Goal: Task Accomplishment & Management: Manage account settings

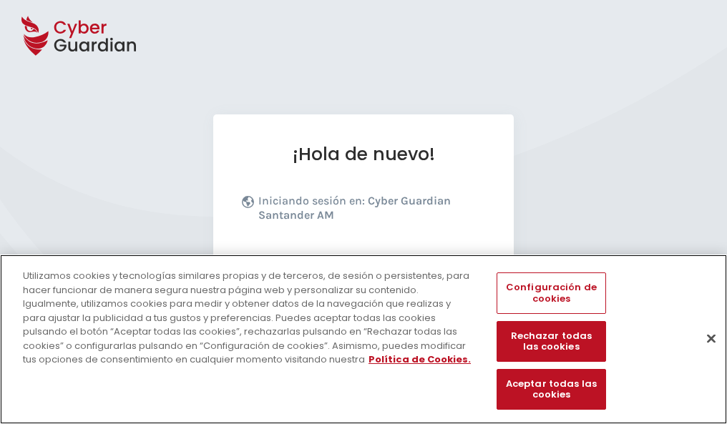
scroll to position [175, 0]
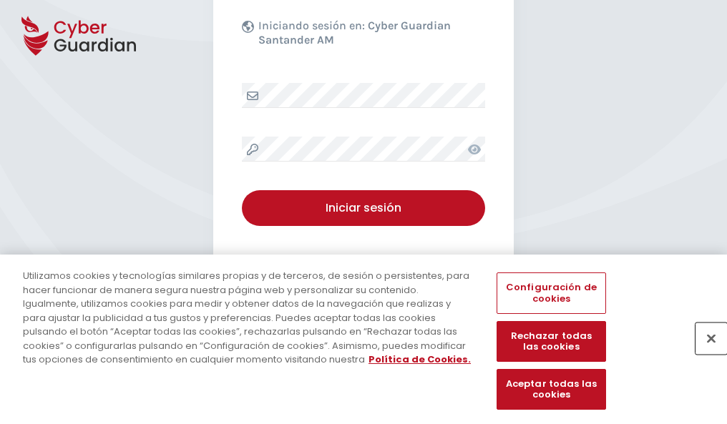
click at [704, 353] on button "Cerrar" at bounding box center [710, 338] width 31 height 31
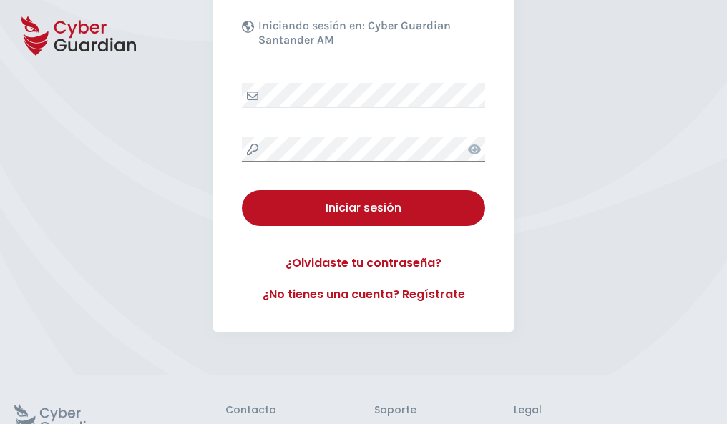
scroll to position [278, 0]
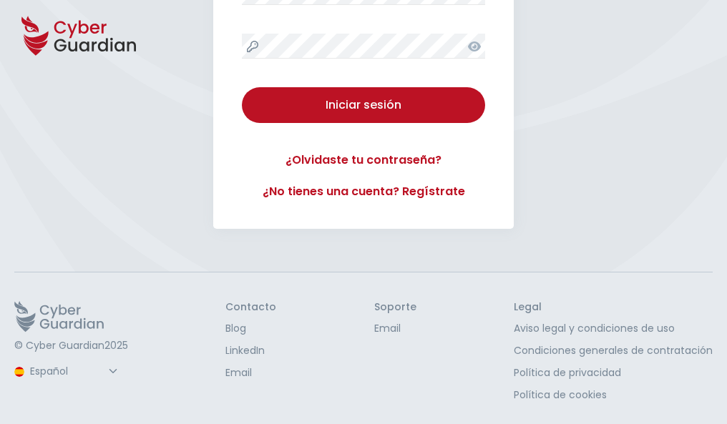
click at [242, 87] on button "Iniciar sesión" at bounding box center [363, 105] width 243 height 36
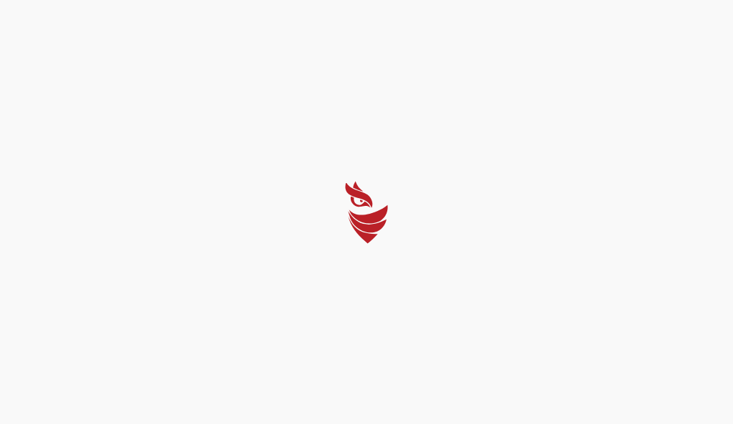
select select "Português (BR)"
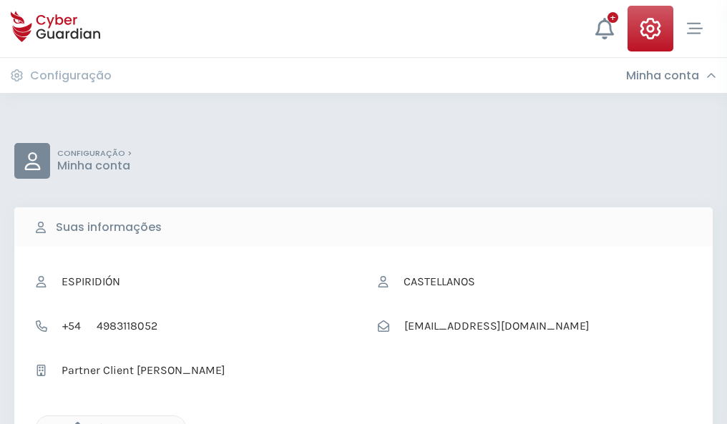
click at [74, 423] on icon "button" at bounding box center [74, 428] width 12 height 12
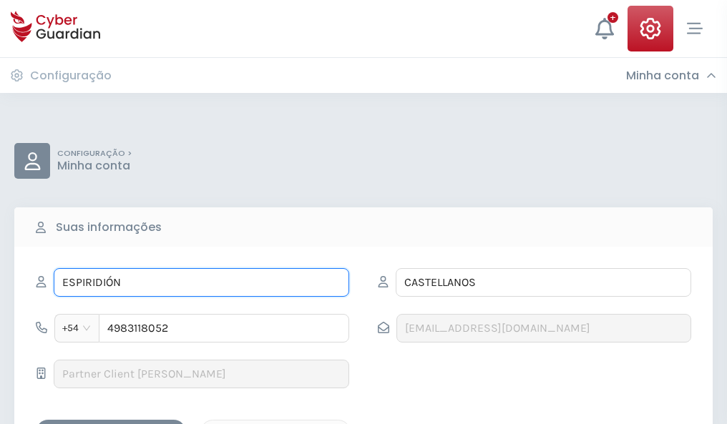
click at [201, 283] on input "ESPIRIDIÓN" at bounding box center [201, 282] width 295 height 29
type input "E"
type input "Edu"
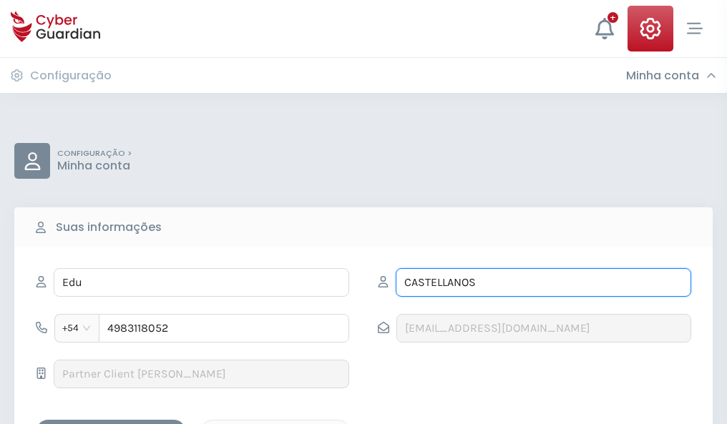
click at [543, 283] on input "CASTELLANOS" at bounding box center [543, 282] width 295 height 29
type input "C"
type input "Gibert"
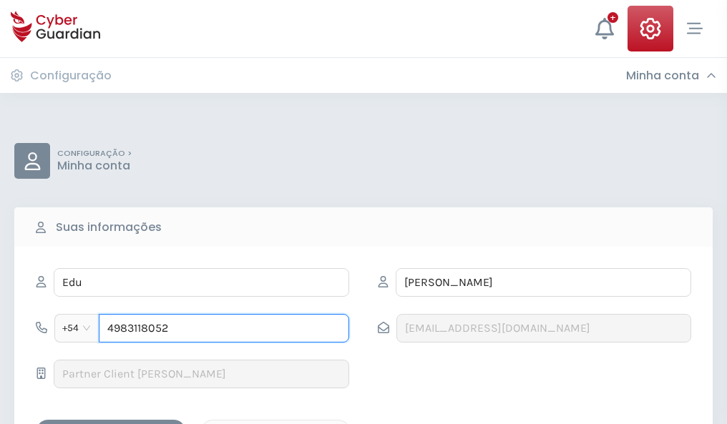
click at [224, 328] on input "4983118052" at bounding box center [224, 328] width 250 height 29
type input "4"
type input "4969514281"
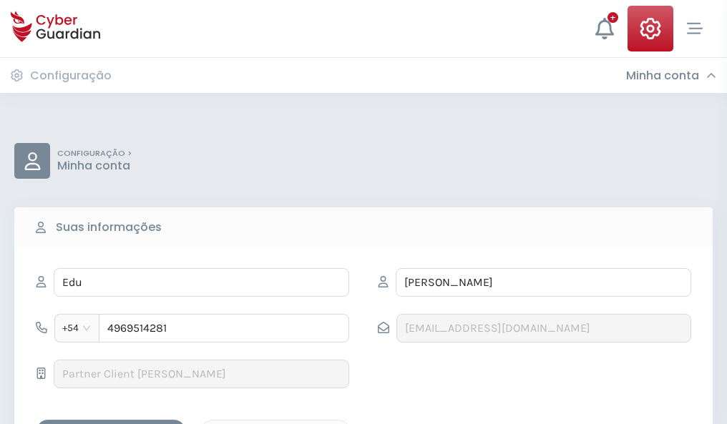
click at [111, 424] on div "Salvar alterações" at bounding box center [111, 433] width 129 height 18
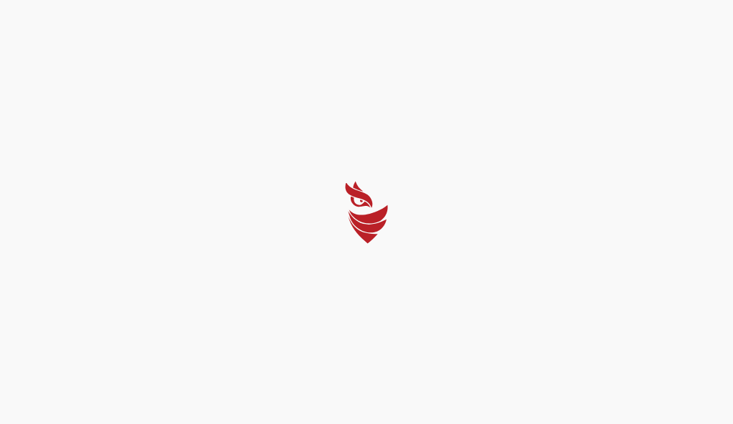
select select "Português (BR)"
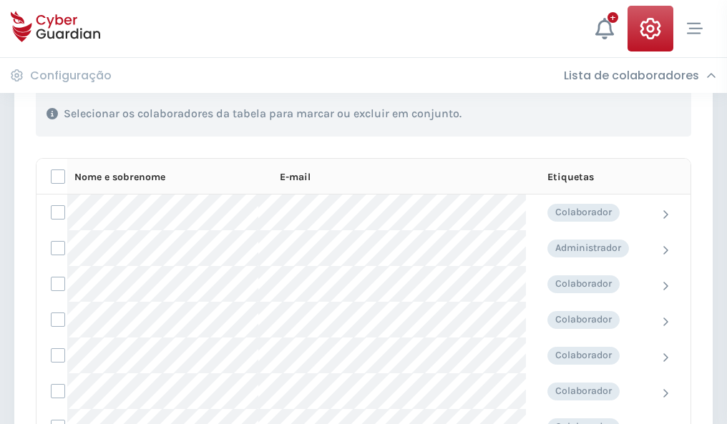
scroll to position [612, 0]
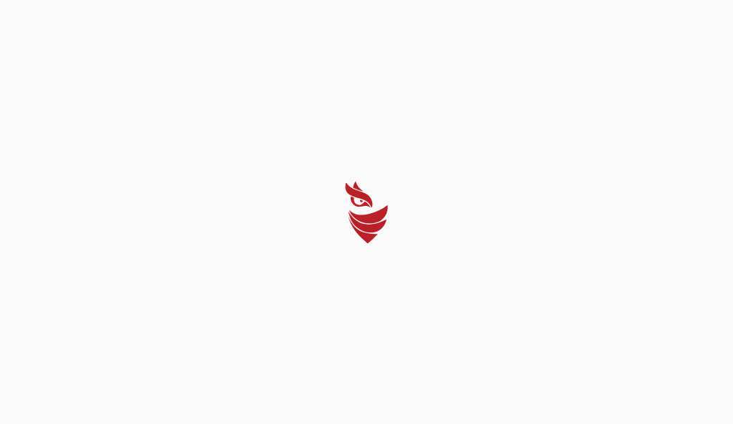
select select "Português (BR)"
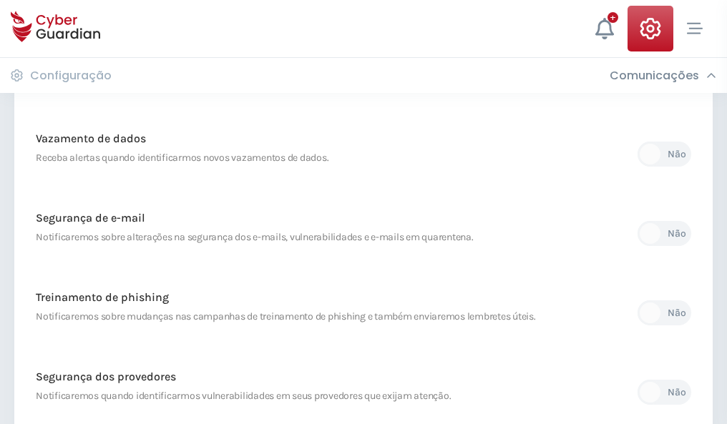
scroll to position [753, 0]
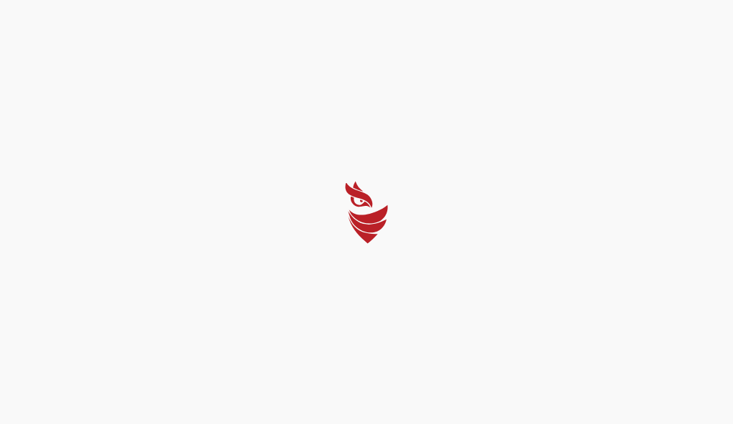
select select "Português (BR)"
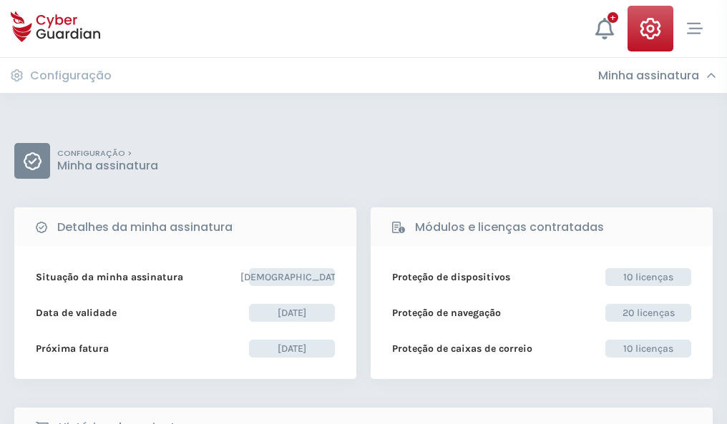
select select "Português (BR)"
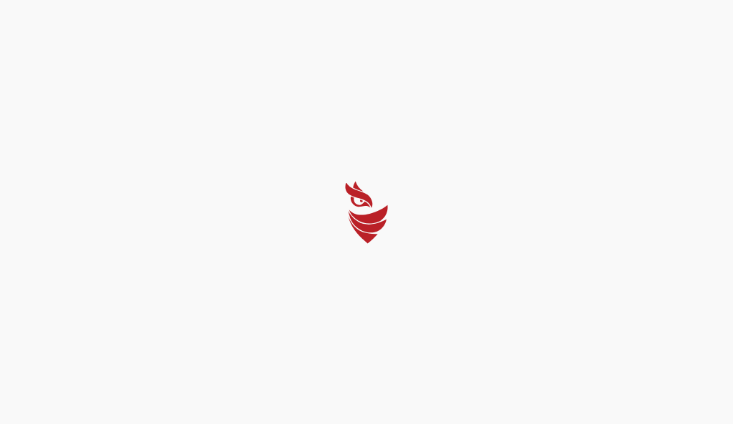
select select "Português (BR)"
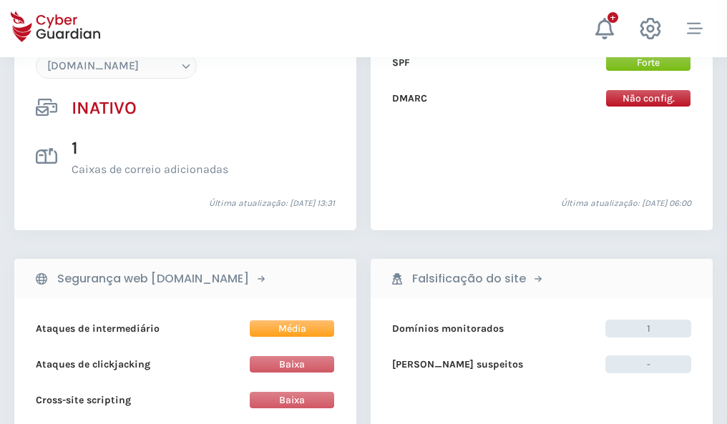
scroll to position [1346, 0]
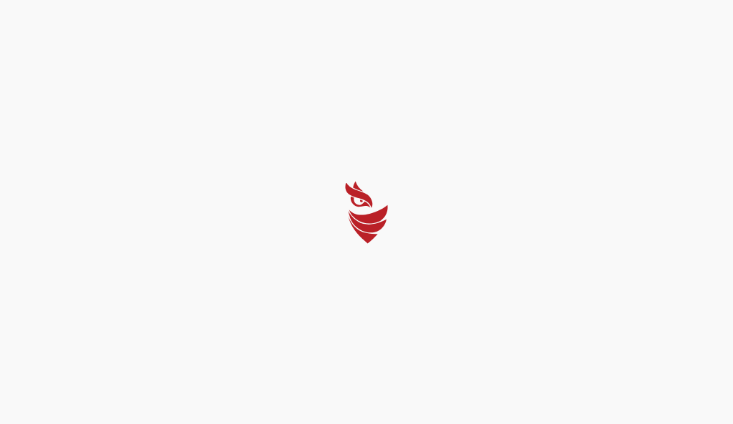
select select "Português (BR)"
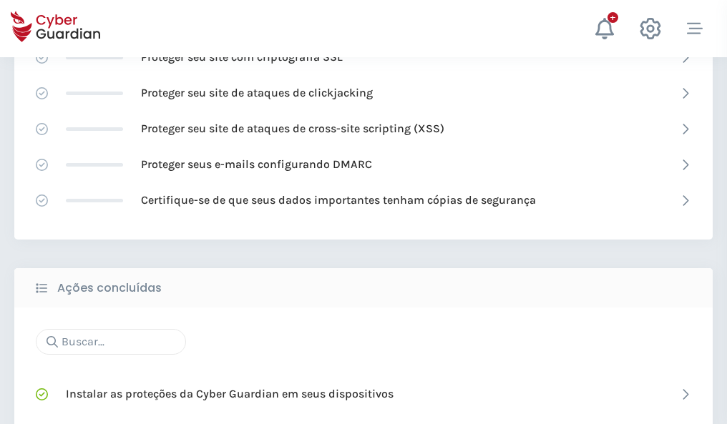
scroll to position [953, 0]
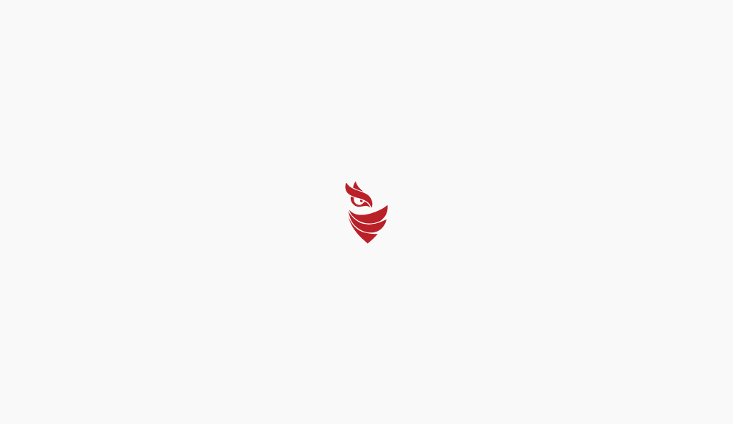
select select "Português (BR)"
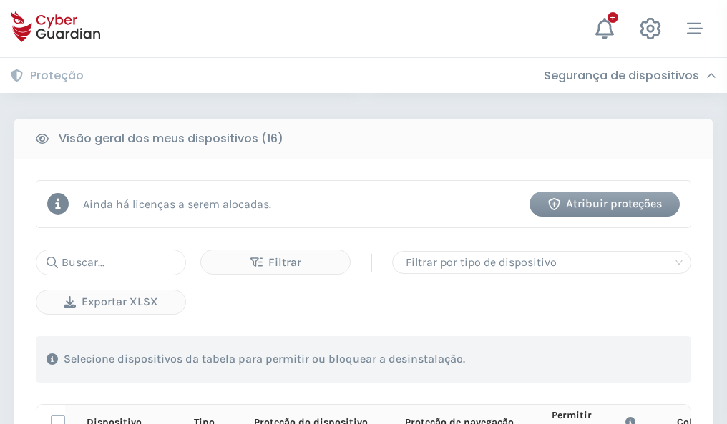
scroll to position [1264, 0]
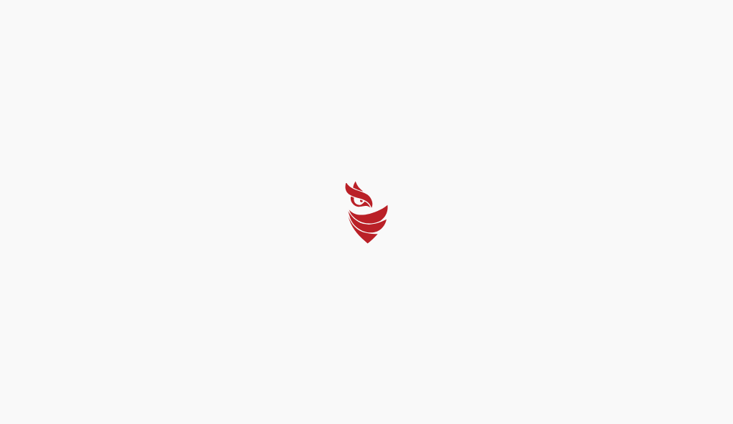
select select "Português (BR)"
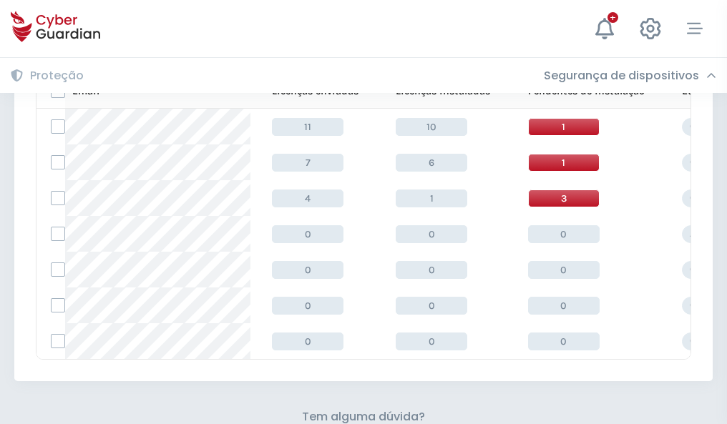
scroll to position [628, 0]
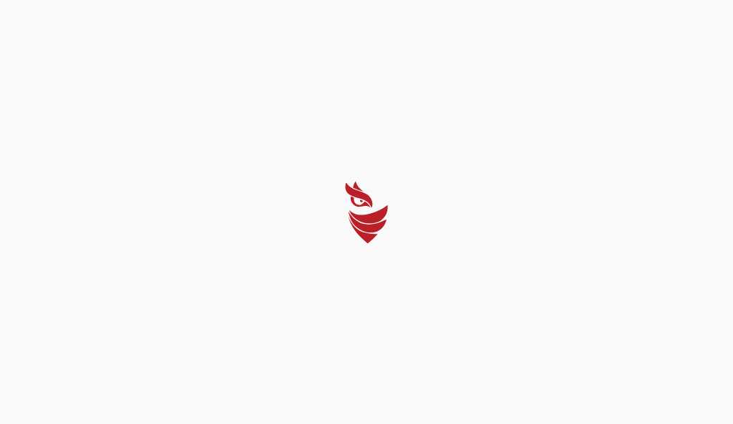
select select "Português (BR)"
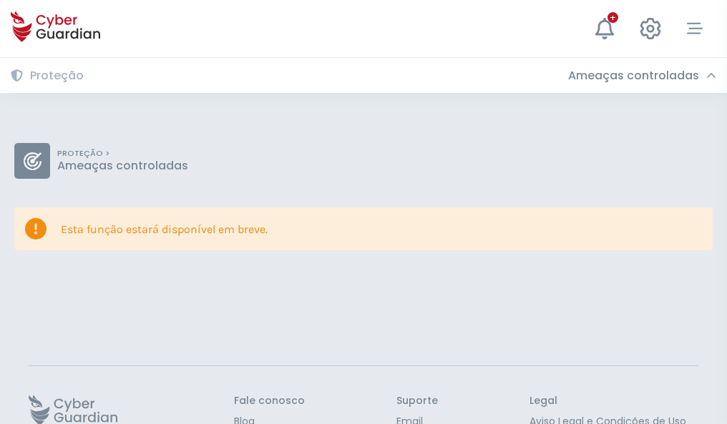
scroll to position [93, 0]
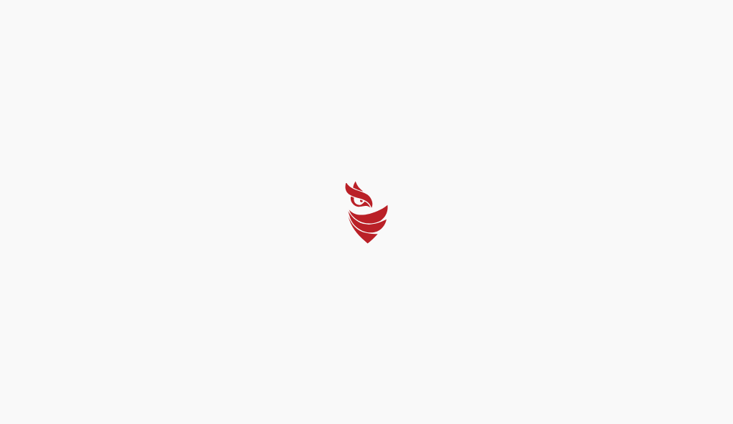
select select "Português (BR)"
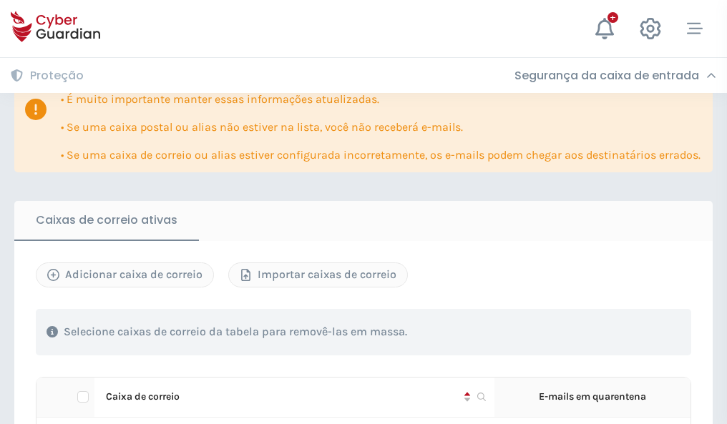
scroll to position [841, 0]
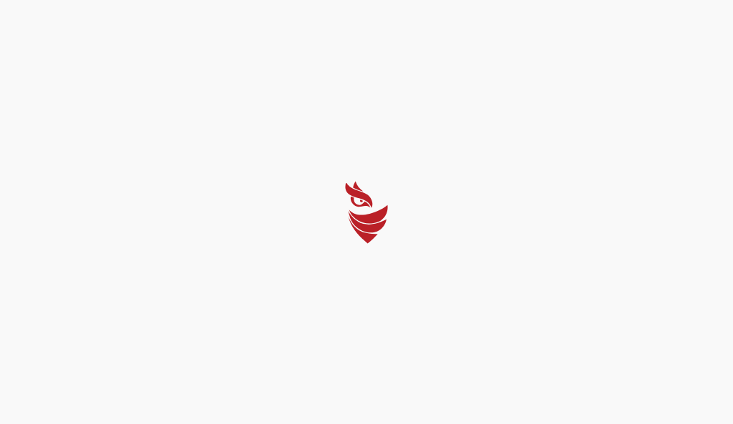
select select "Português (BR)"
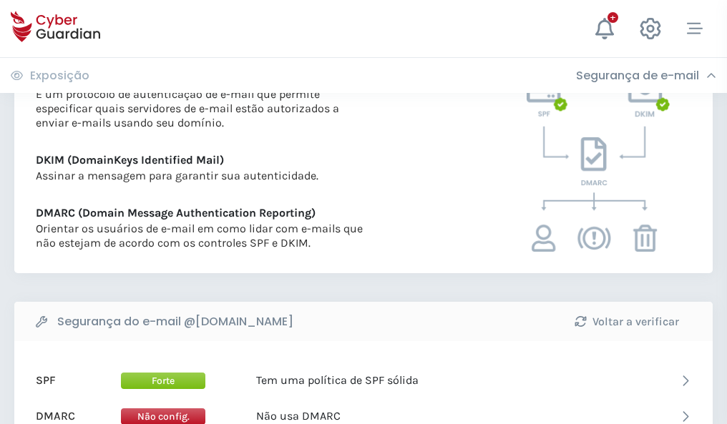
scroll to position [772, 0]
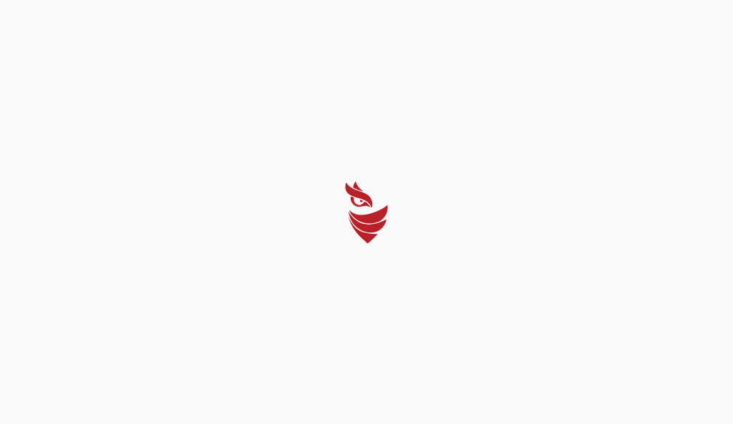
select select "Português (BR)"
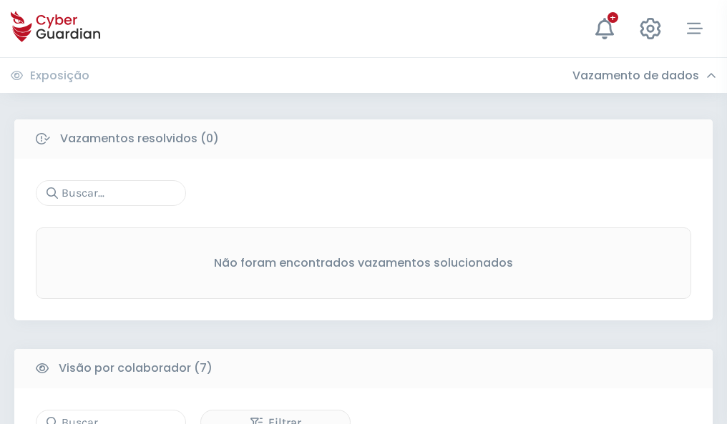
scroll to position [1183, 0]
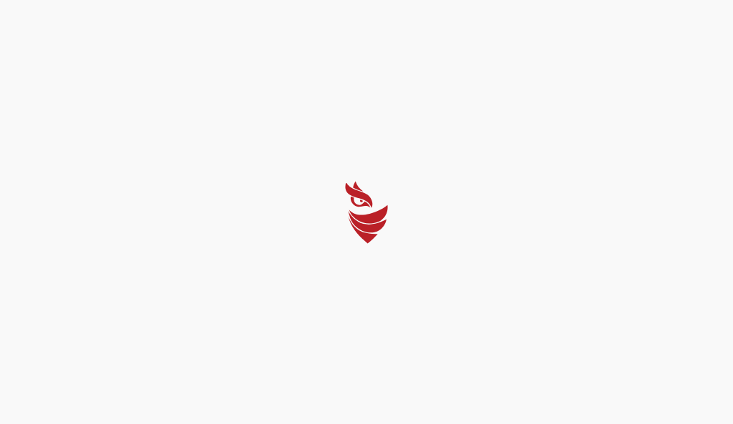
select select "Português (BR)"
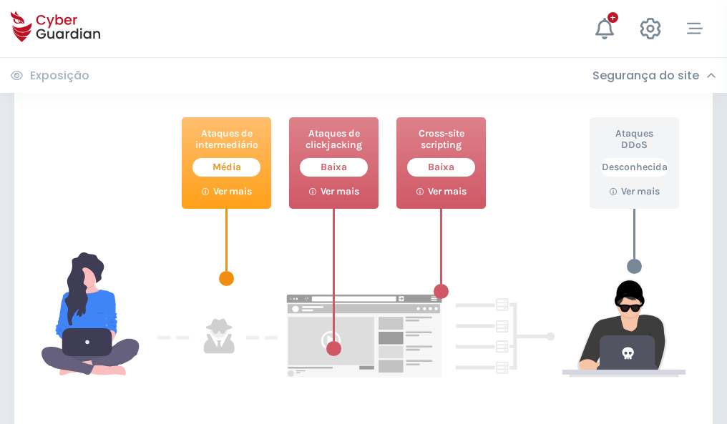
scroll to position [779, 0]
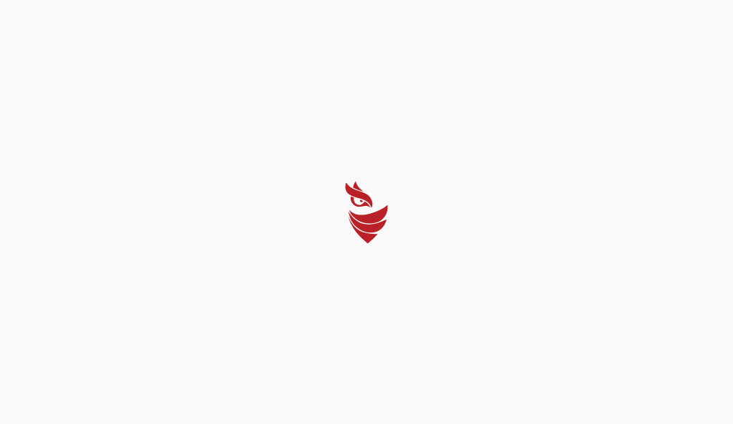
select select "Português (BR)"
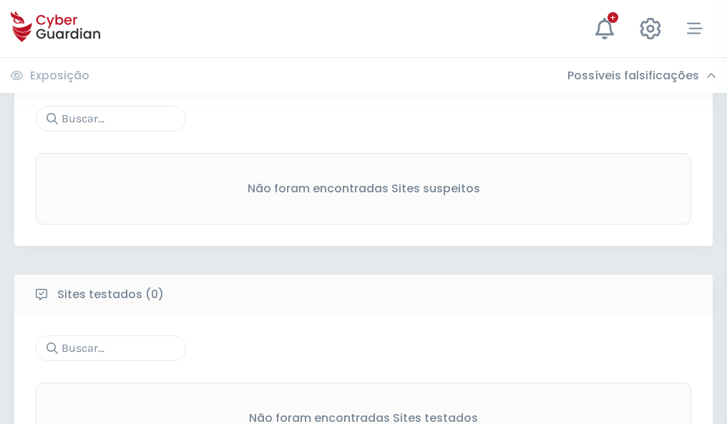
scroll to position [748, 0]
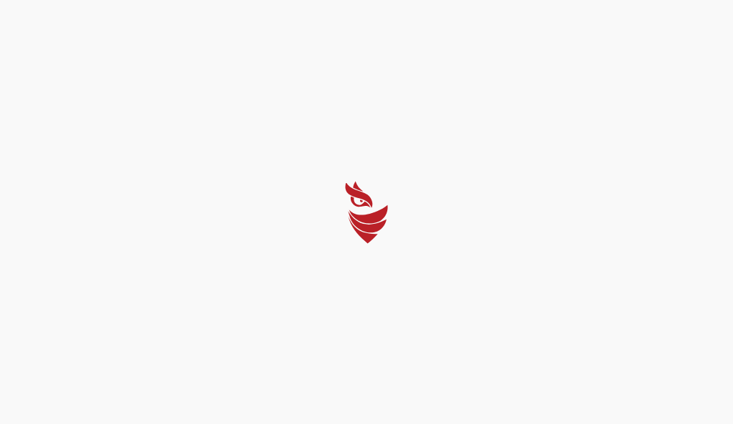
select select "Português (BR)"
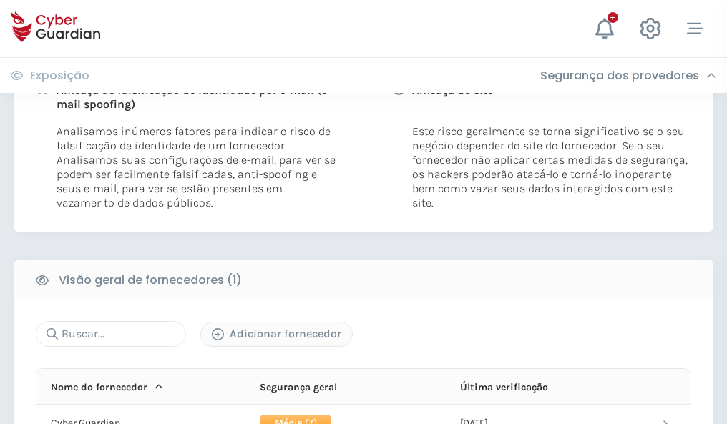
scroll to position [729, 0]
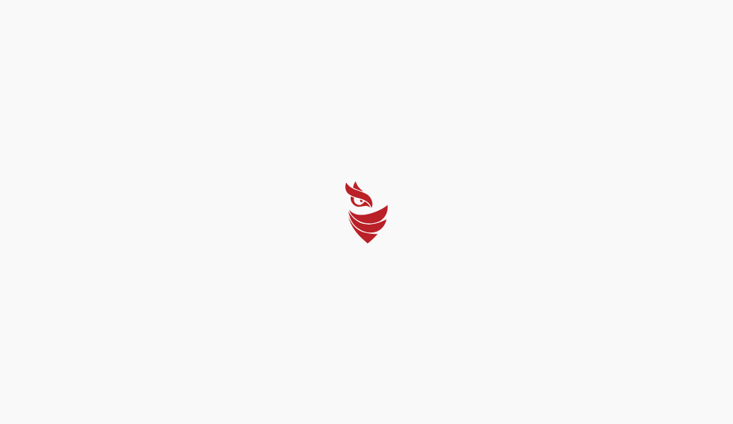
select select "Português (BR)"
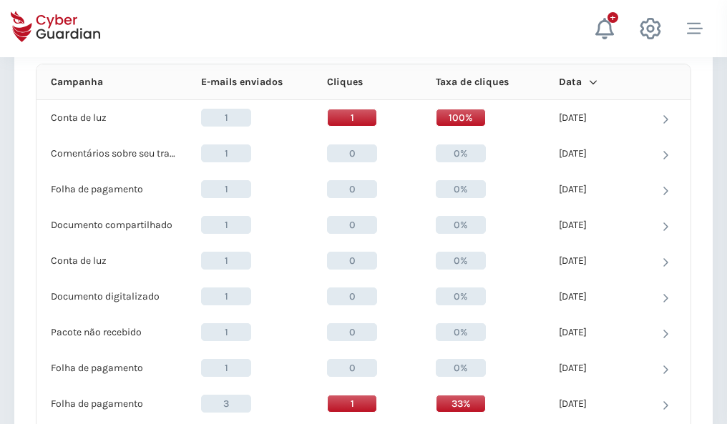
scroll to position [1283, 0]
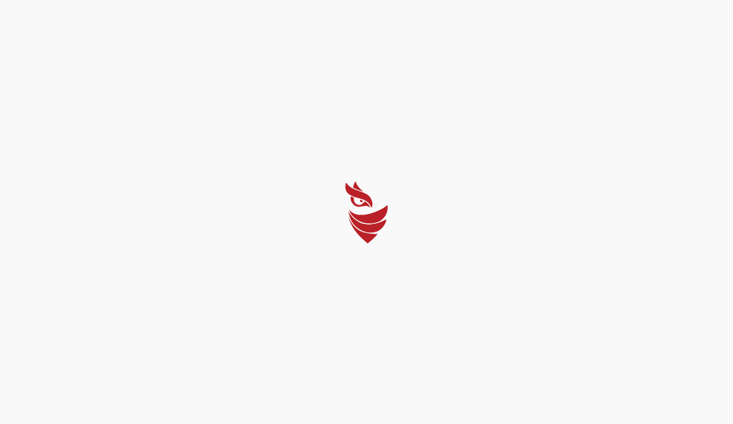
select select "Português (BR)"
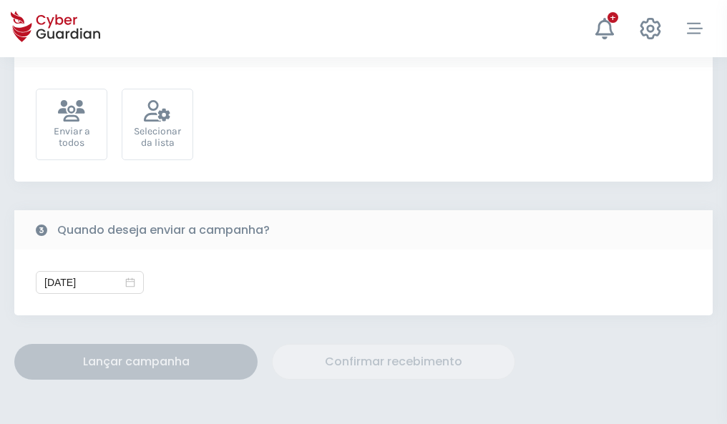
scroll to position [524, 0]
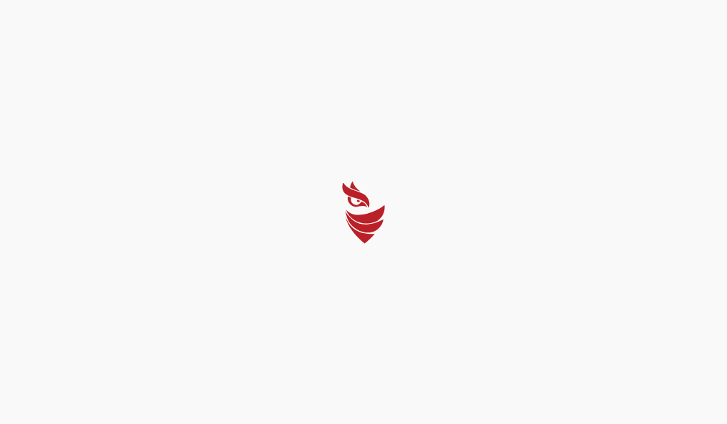
select select "Português (BR)"
